Goal: Task Accomplishment & Management: Complete application form

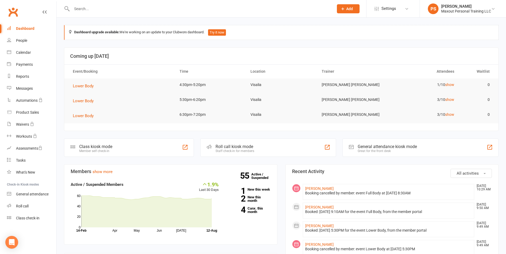
click at [350, 10] on span "Add" at bounding box center [349, 9] width 7 height 4
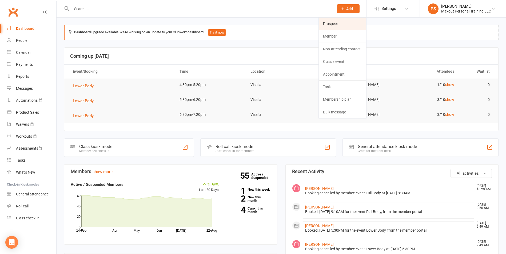
click at [346, 25] on link "Prospect" at bounding box center [341, 24] width 47 height 12
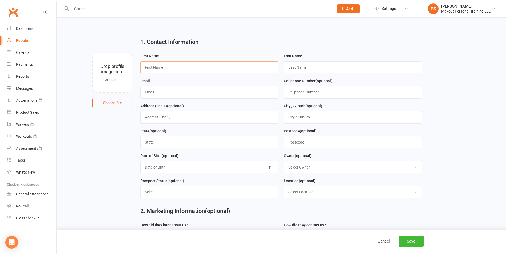
click at [154, 66] on input "text" at bounding box center [209, 67] width 138 height 12
type input "[PERSON_NAME]"
click at [148, 92] on input "[EMAIL_ADDRESS][DOMAIN_NAME]" at bounding box center [209, 92] width 138 height 12
type input "[EMAIL_ADDRESS][DOMAIN_NAME]"
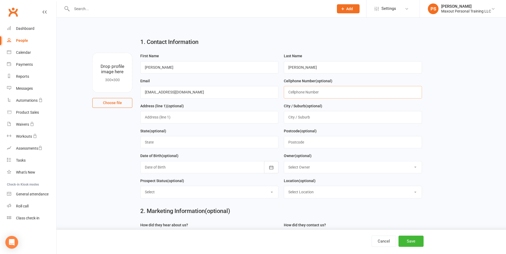
click at [292, 95] on input "text" at bounding box center [353, 92] width 138 height 12
type input "[PHONE_NUMBER]"
click at [415, 242] on button "Save" at bounding box center [410, 241] width 25 height 11
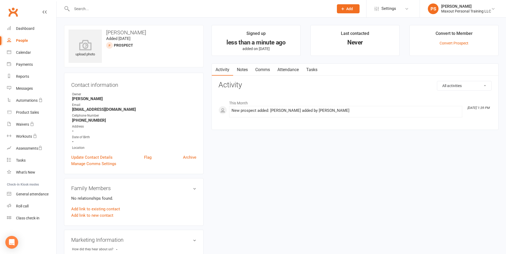
click at [112, 4] on div at bounding box center [197, 8] width 266 height 17
click at [108, 6] on input "text" at bounding box center [200, 8] width 260 height 7
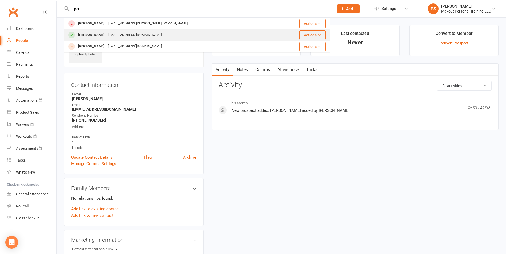
type input "per"
click at [106, 34] on div "[EMAIL_ADDRESS][DOMAIN_NAME]" at bounding box center [134, 35] width 57 height 8
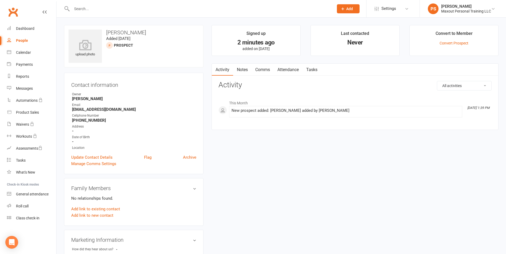
click at [207, 77] on main "Signed up 2 minutes ago added on [DATE] Last contacted Never Convert to Member …" at bounding box center [354, 80] width 295 height 110
click at [266, 183] on div "upload photo [PERSON_NAME] Added [DATE] prospect Contact information Owner [PER…" at bounding box center [281, 255] width 442 height 461
click at [306, 58] on main "Signed up 2 minutes ago added on [DATE] Last contacted Never Convert to Member …" at bounding box center [354, 80] width 295 height 110
click at [406, 59] on main "Signed up 2 minutes ago added on [DATE] Last contacted Never Convert to Member …" at bounding box center [354, 80] width 295 height 110
click at [298, 188] on div "upload photo [PERSON_NAME] Added [DATE] prospect Contact information Owner [PER…" at bounding box center [281, 255] width 442 height 461
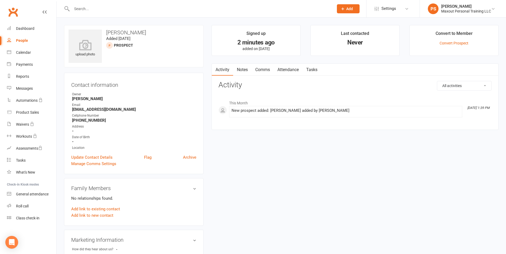
click at [261, 71] on link "Comms" at bounding box center [262, 70] width 22 height 12
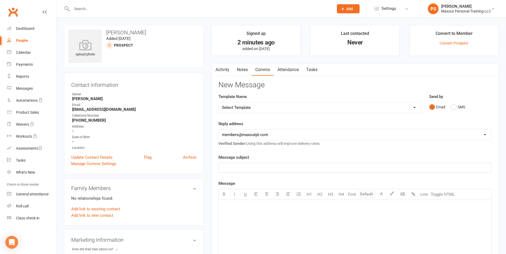
click at [223, 72] on link "Activity" at bounding box center [222, 70] width 21 height 12
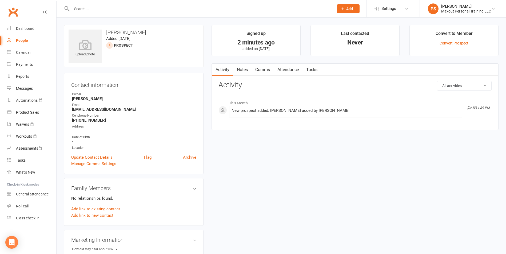
click at [266, 73] on link "Comms" at bounding box center [262, 70] width 22 height 12
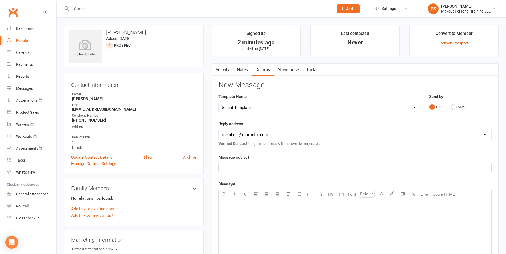
drag, startPoint x: 225, startPoint y: 71, endPoint x: 231, endPoint y: 73, distance: 6.2
click at [224, 71] on link "Activity" at bounding box center [222, 70] width 21 height 12
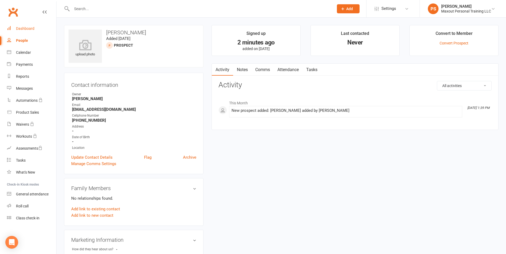
click at [24, 29] on div "Dashboard" at bounding box center [25, 28] width 18 height 4
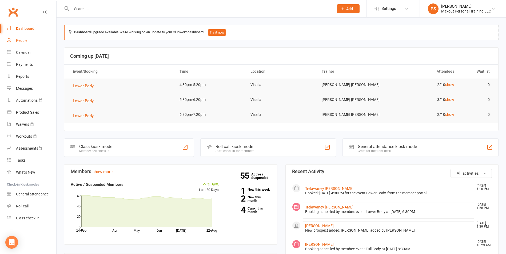
click at [23, 41] on div "People" at bounding box center [21, 40] width 11 height 4
select select "100"
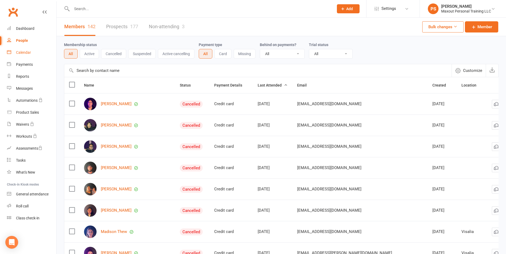
click at [26, 53] on div "Calendar" at bounding box center [23, 52] width 15 height 4
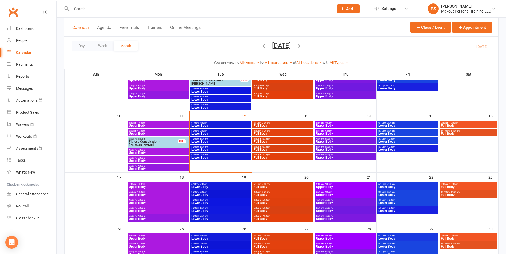
scroll to position [127, 0]
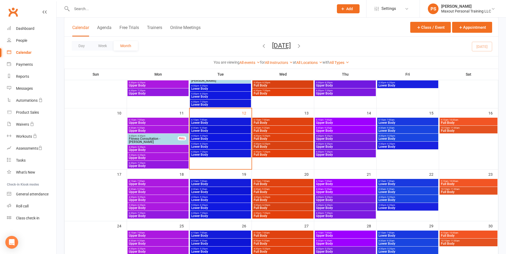
click at [205, 46] on div "Day Week Month [DATE] [DATE] Sun Mon Tue Wed Thu Fri Sat 27 28 29 30 31 01 02 0…" at bounding box center [281, 46] width 434 height 19
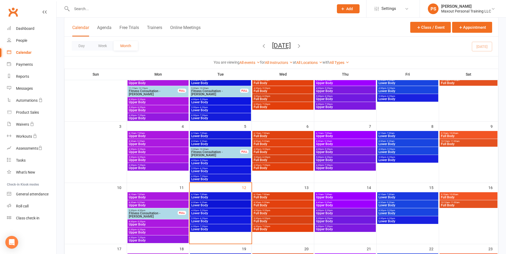
scroll to position [49, 0]
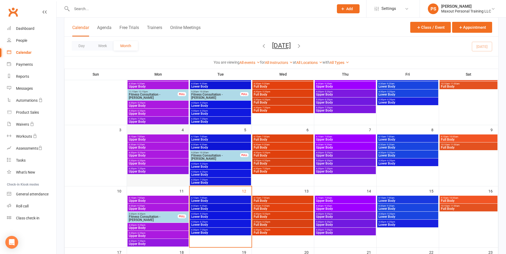
click at [167, 185] on div at bounding box center [157, 160] width 61 height 51
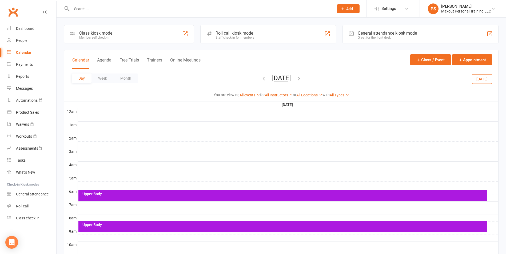
select select "100"
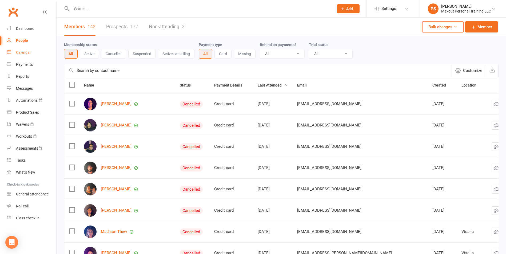
click at [24, 52] on div "Calendar" at bounding box center [23, 52] width 15 height 4
